Goal: Task Accomplishment & Management: Use online tool/utility

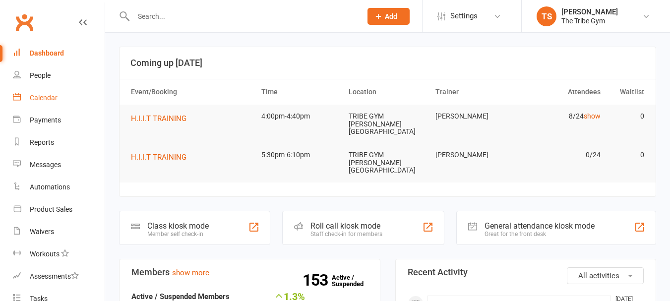
drag, startPoint x: 0, startPoint y: 0, endPoint x: 35, endPoint y: 99, distance: 104.7
click at [34, 99] on div "Calendar" at bounding box center [44, 98] width 28 height 8
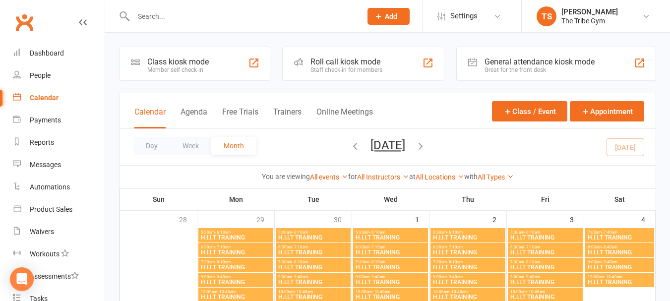
scroll to position [298, 0]
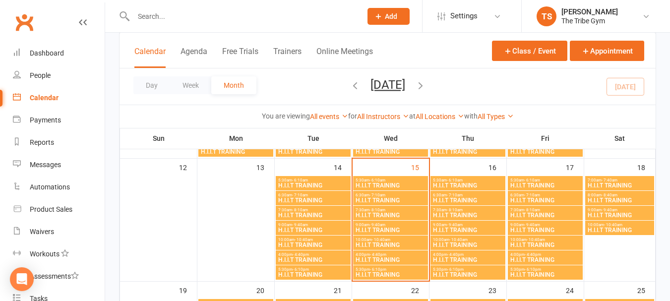
click at [372, 259] on span "H.I.I.T TRAINING" at bounding box center [390, 260] width 71 height 6
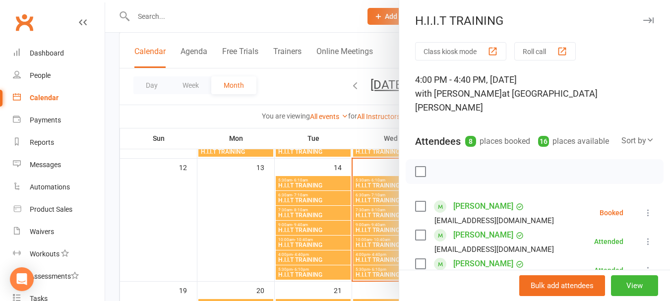
click at [529, 52] on button "Roll call" at bounding box center [546, 51] width 62 height 18
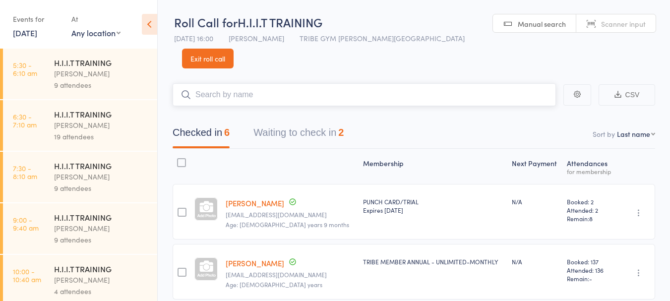
click at [316, 122] on button "Waiting to check in 2" at bounding box center [299, 135] width 90 height 26
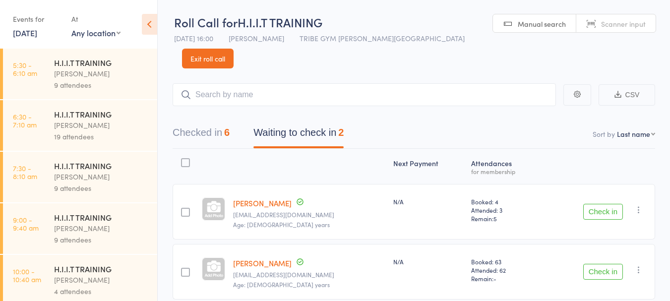
click at [597, 204] on button "Check in" at bounding box center [604, 212] width 40 height 16
